Goal: Find specific page/section: Locate a particular part of the current website

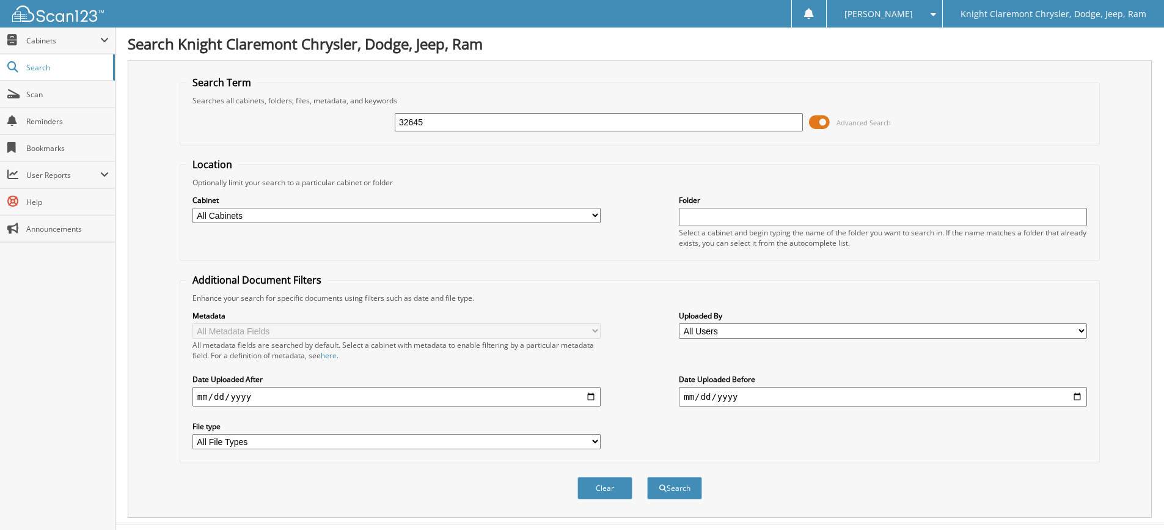
type input "32645"
click at [647, 477] on button "Search" at bounding box center [674, 488] width 55 height 23
drag, startPoint x: 448, startPoint y: 123, endPoint x: 357, endPoint y: 122, distance: 91.1
click at [357, 122] on div "32645 Advanced Search" at bounding box center [639, 122] width 907 height 33
paste input "[PERSON_NAME]"
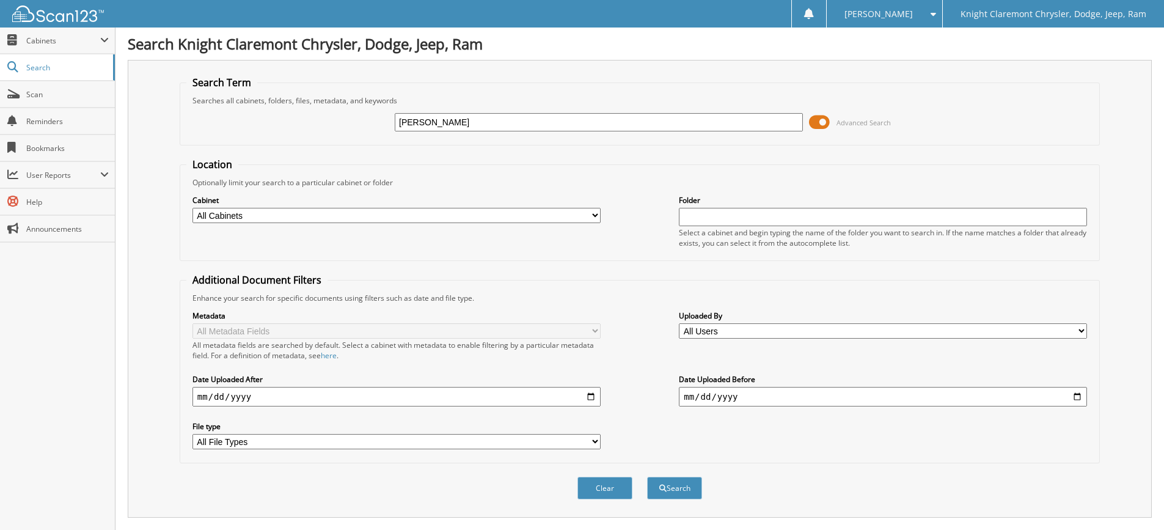
type input "[PERSON_NAME]"
click at [647, 477] on button "Search" at bounding box center [674, 488] width 55 height 23
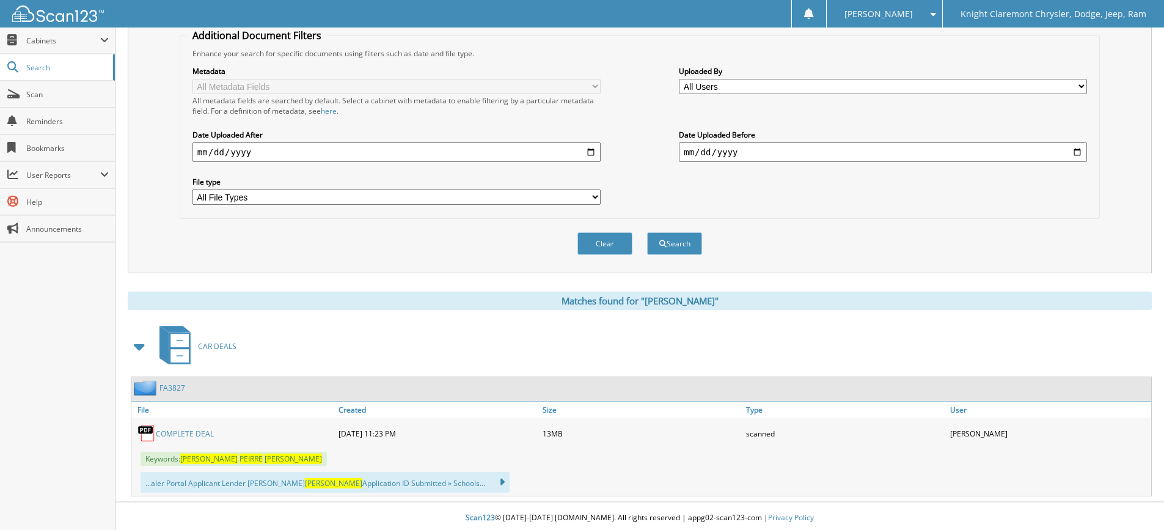
scroll to position [248, 0]
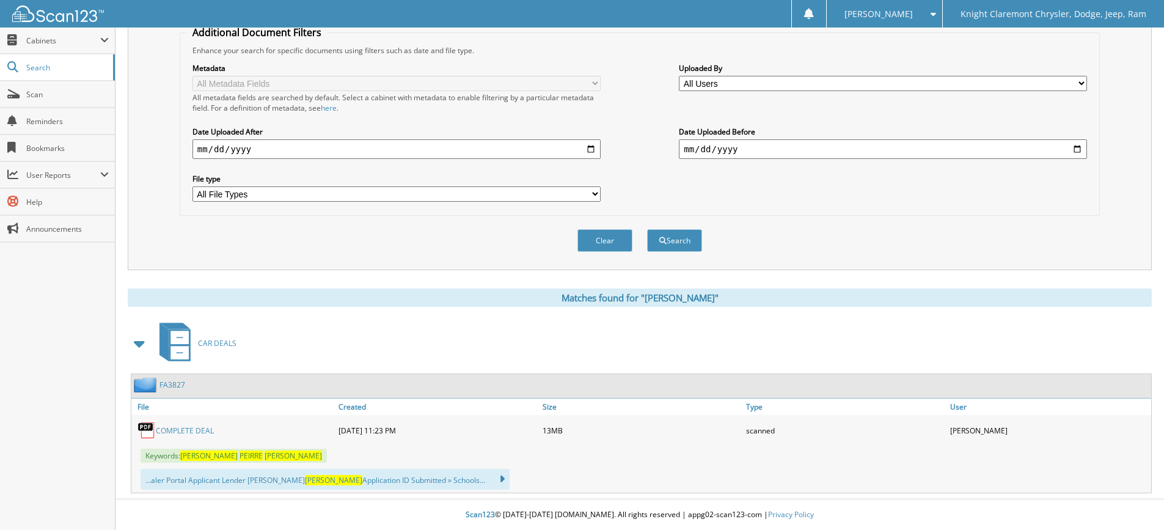
click at [198, 432] on link "COMPLETE DEAL" at bounding box center [185, 430] width 58 height 10
